Goal: Complete application form

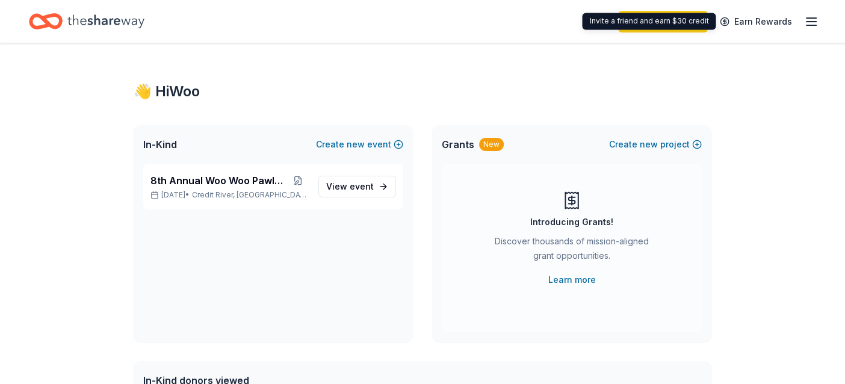
click at [805, 23] on icon "button" at bounding box center [811, 21] width 14 height 14
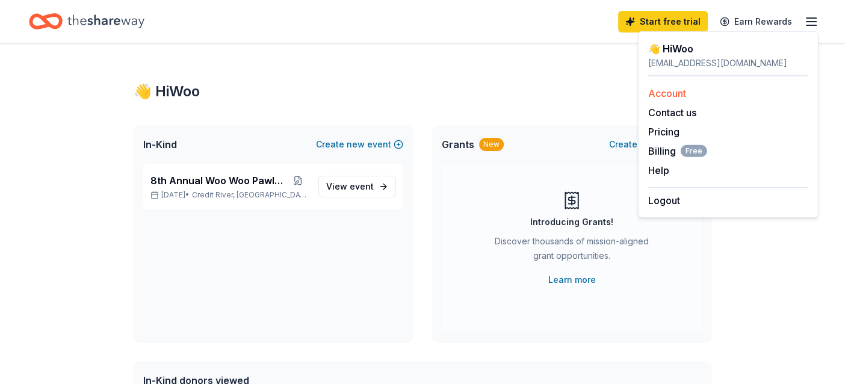
click at [663, 88] on link "Account" at bounding box center [667, 93] width 38 height 12
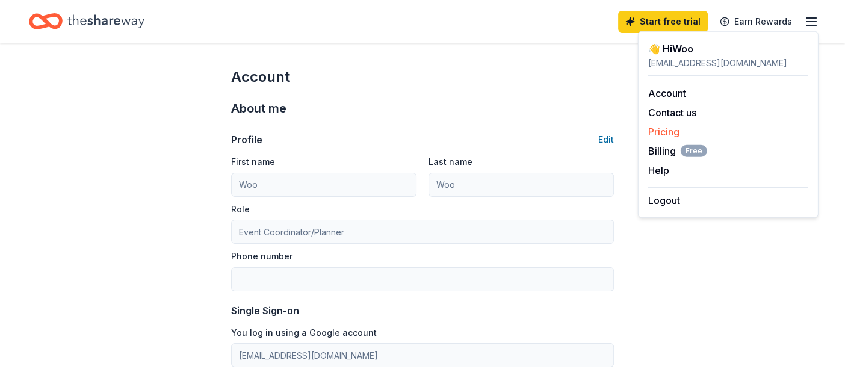
click at [667, 135] on link "Pricing" at bounding box center [663, 132] width 31 height 12
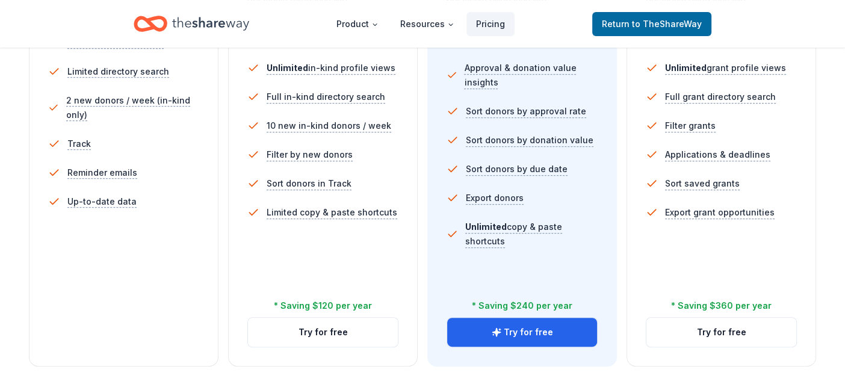
scroll to position [421, 0]
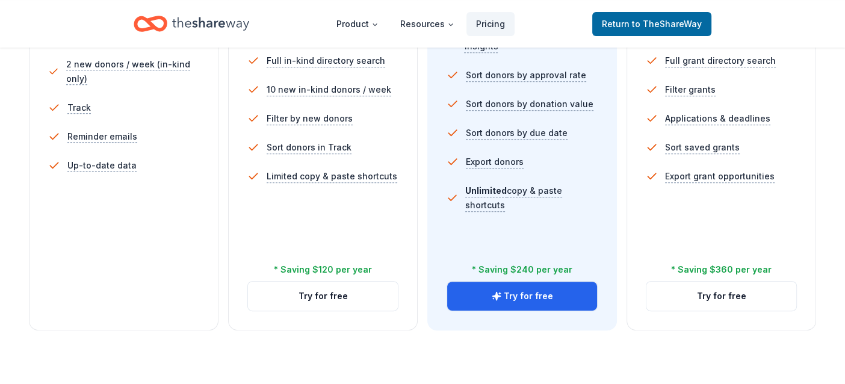
click at [79, 240] on div "5 profile views / month Limited directory search 2 new donors / week (in-kind o…" at bounding box center [123, 131] width 151 height 289
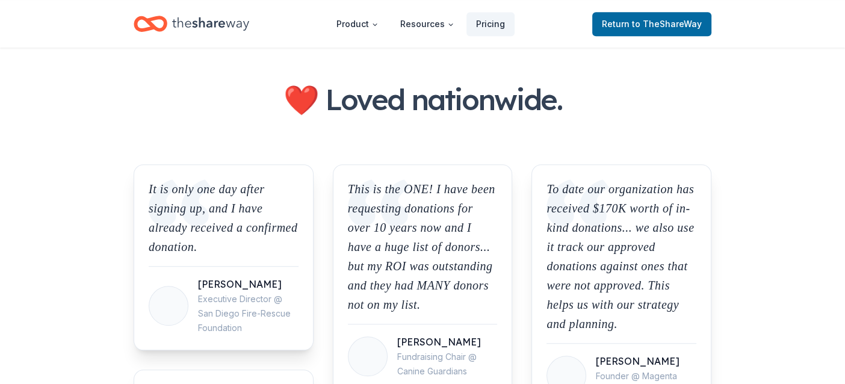
scroll to position [843, 0]
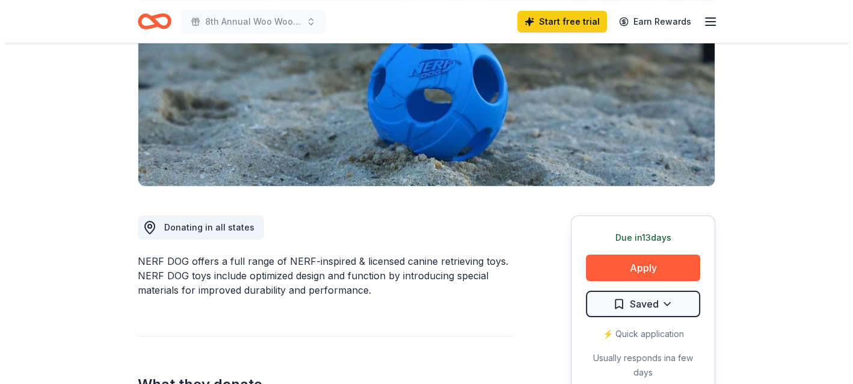
scroll to position [180, 0]
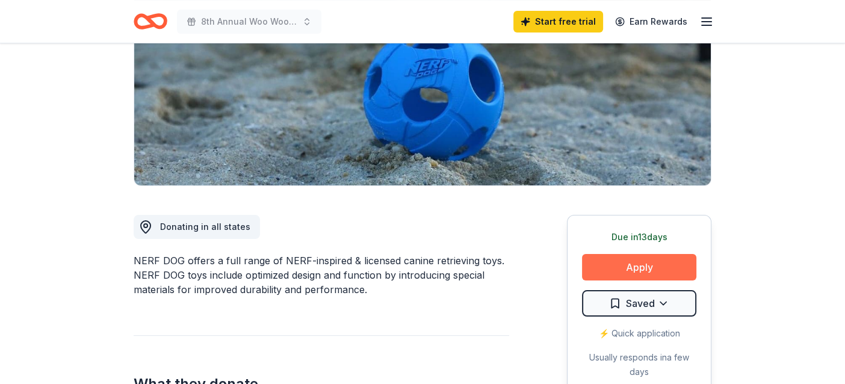
click at [662, 264] on button "Apply" at bounding box center [639, 267] width 114 height 26
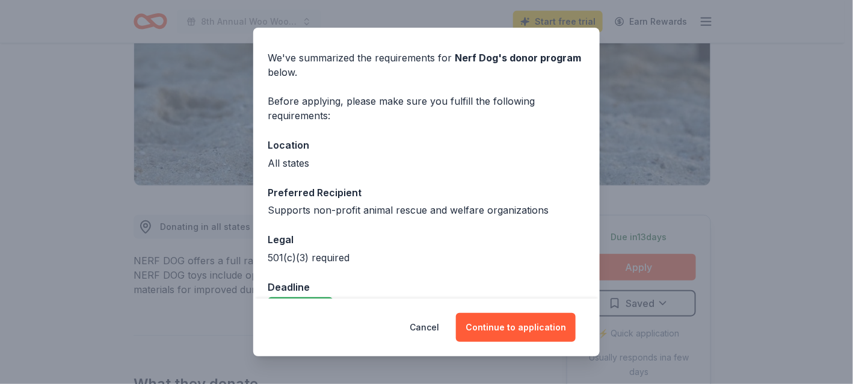
scroll to position [65, 0]
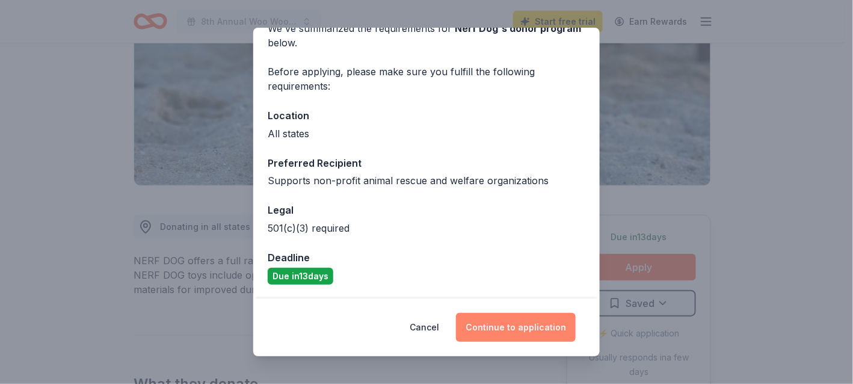
click at [501, 333] on button "Continue to application" at bounding box center [516, 327] width 120 height 29
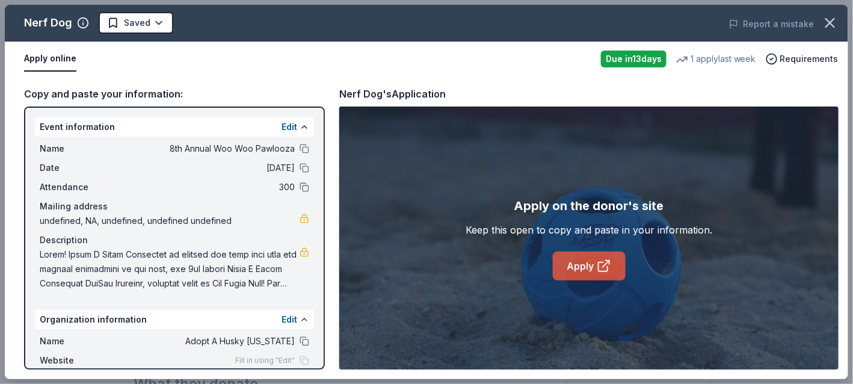
click at [578, 270] on link "Apply" at bounding box center [589, 266] width 73 height 29
